Goal: Task Accomplishment & Management: Use online tool/utility

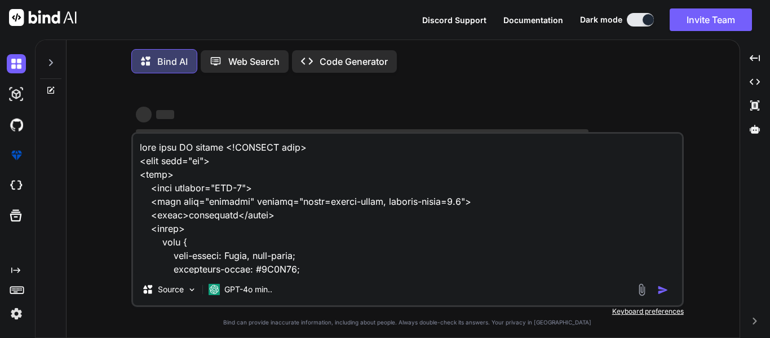
click at [647, 22] on div at bounding box center [648, 19] width 11 height 11
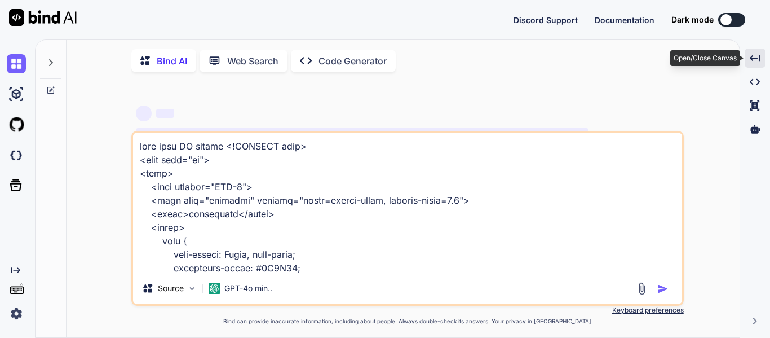
click at [764, 61] on div "Created with Pixso." at bounding box center [755, 57] width 21 height 19
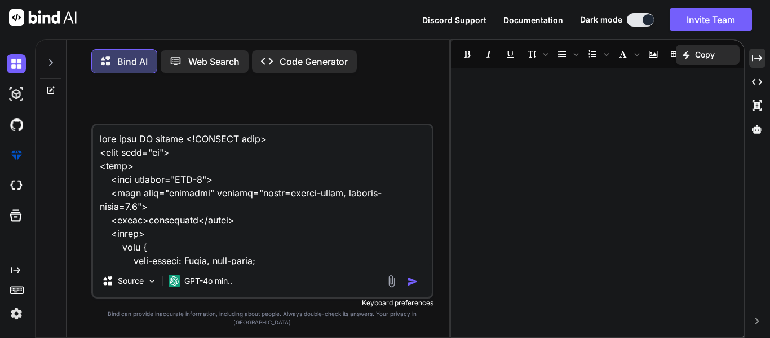
click at [409, 287] on img "button" at bounding box center [412, 281] width 11 height 11
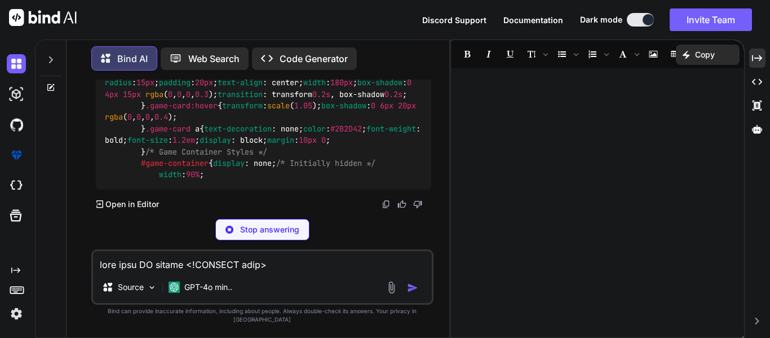
scroll to position [1003, 0]
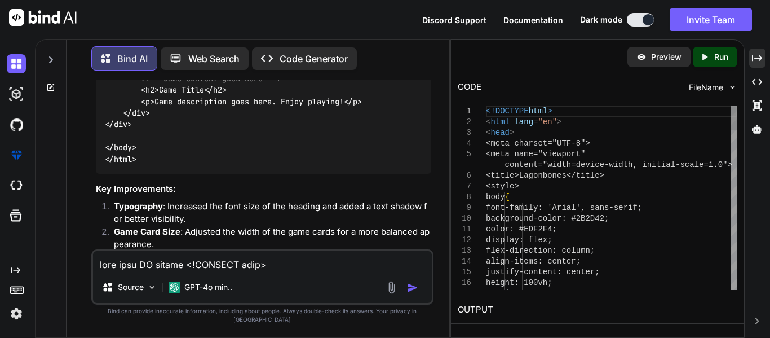
type textarea "x"
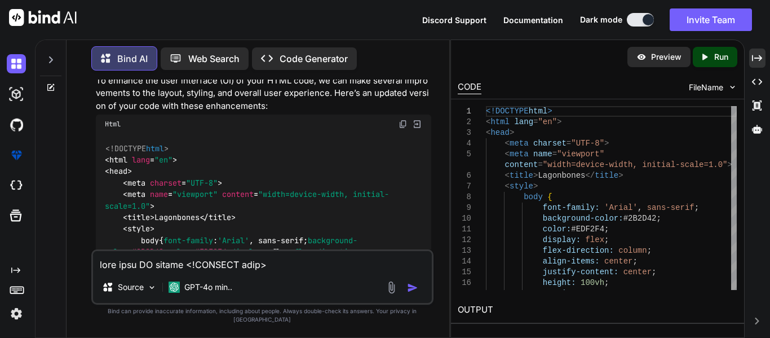
scroll to position [306, 0]
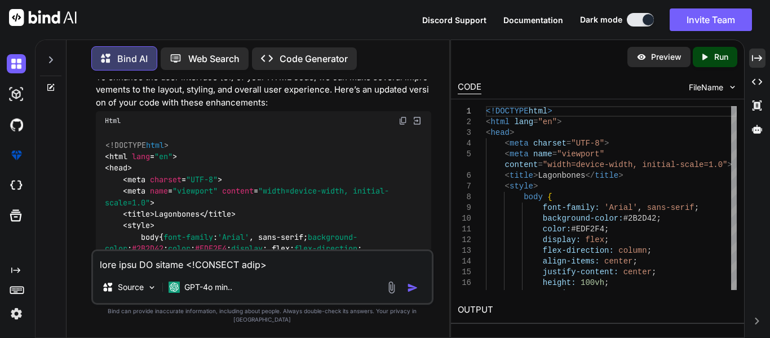
click at [404, 120] on img at bounding box center [403, 120] width 9 height 9
